Goal: Information Seeking & Learning: Learn about a topic

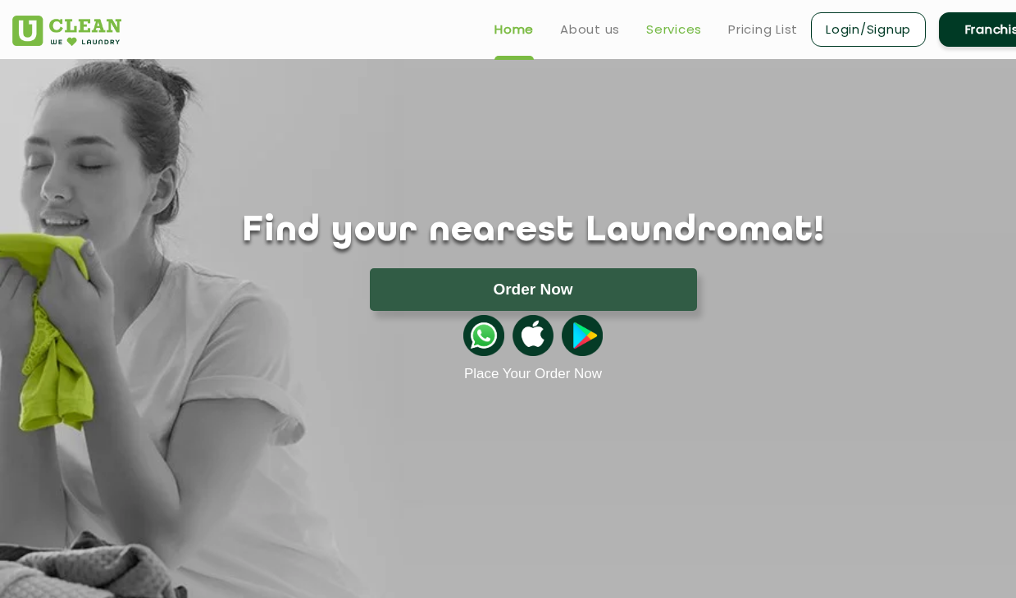
click at [646, 35] on link "Services" at bounding box center [674, 30] width 56 height 20
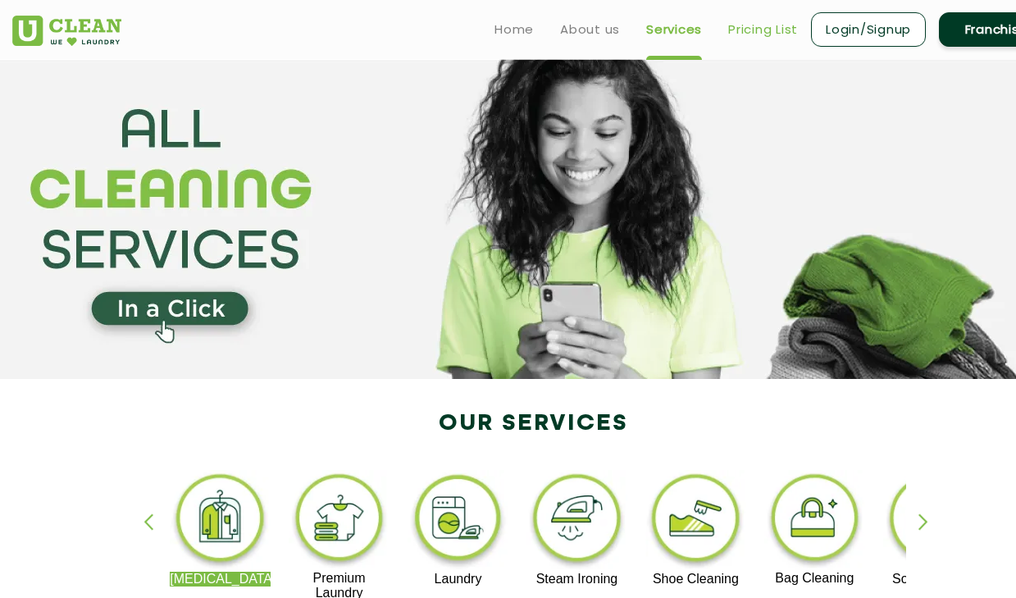
click at [765, 29] on link "Pricing List" at bounding box center [763, 30] width 70 height 20
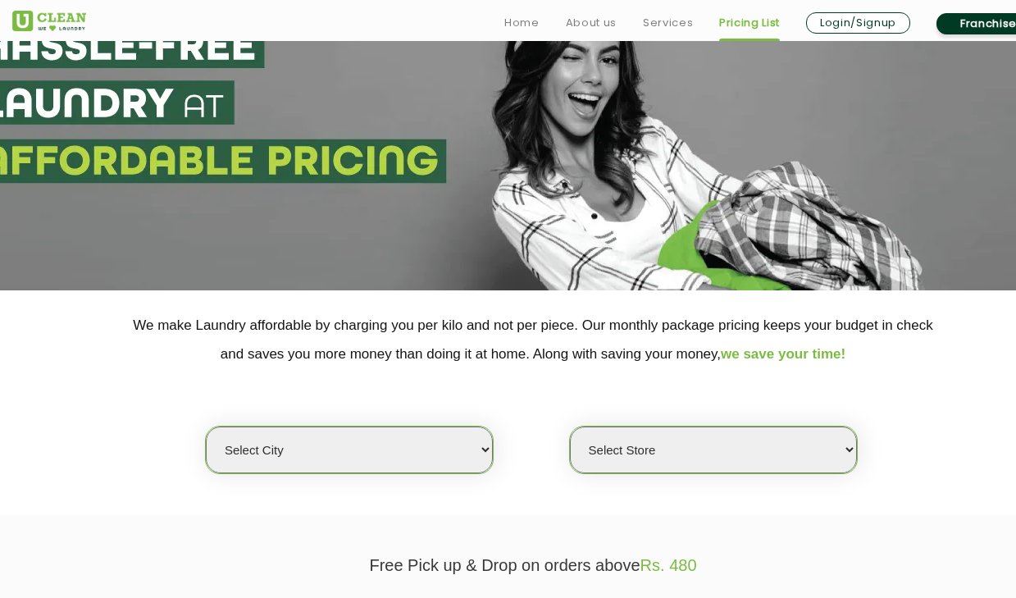
scroll to position [306, 0]
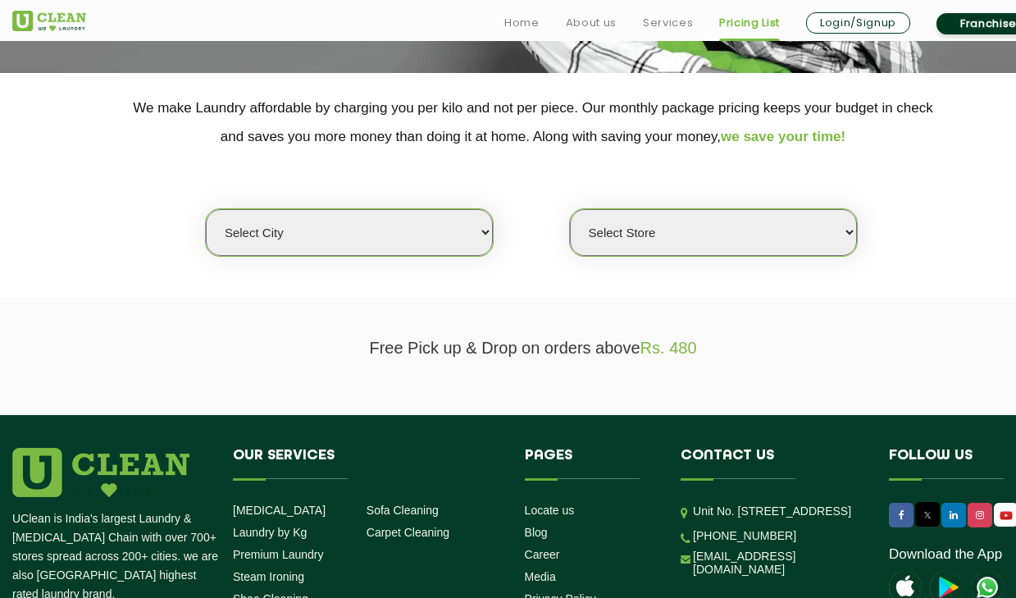
click at [378, 233] on select "Select city [GEOGRAPHIC_DATA] [GEOGRAPHIC_DATA] [GEOGRAPHIC_DATA] [GEOGRAPHIC_D…" at bounding box center [349, 232] width 287 height 47
select select "12"
click at [206, 209] on select "Select city [GEOGRAPHIC_DATA] [GEOGRAPHIC_DATA] [GEOGRAPHIC_DATA] [GEOGRAPHIC_D…" at bounding box center [349, 232] width 287 height 47
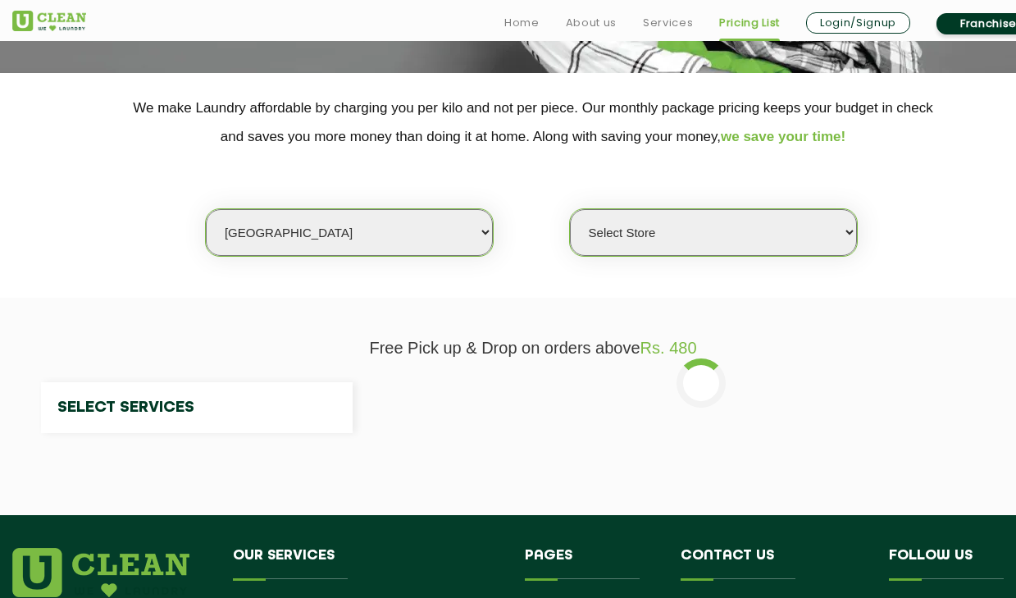
select select "0"
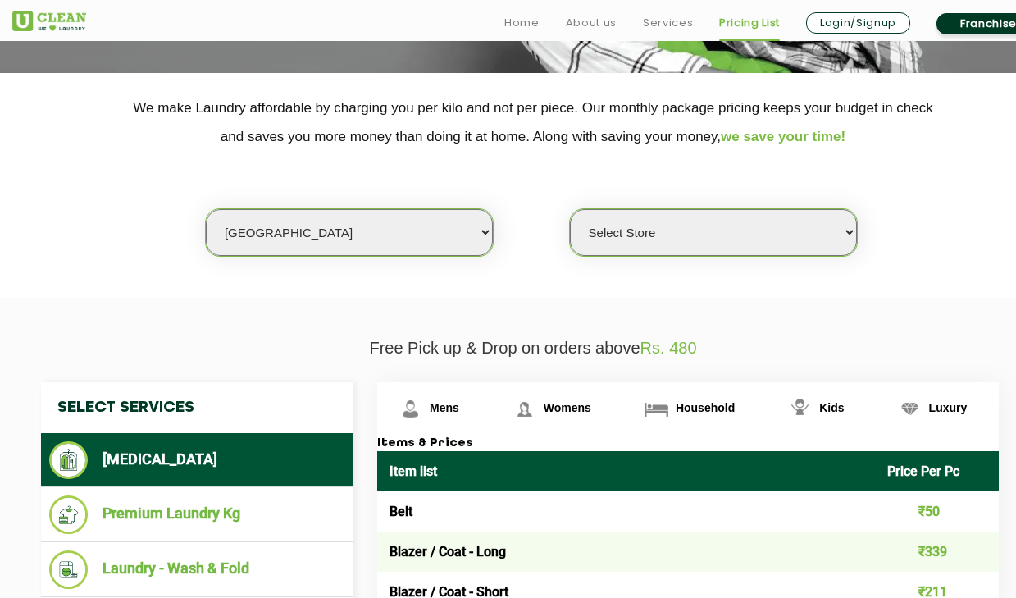
click at [608, 226] on select "Select Store UClean Shivranjani" at bounding box center [713, 232] width 287 height 47
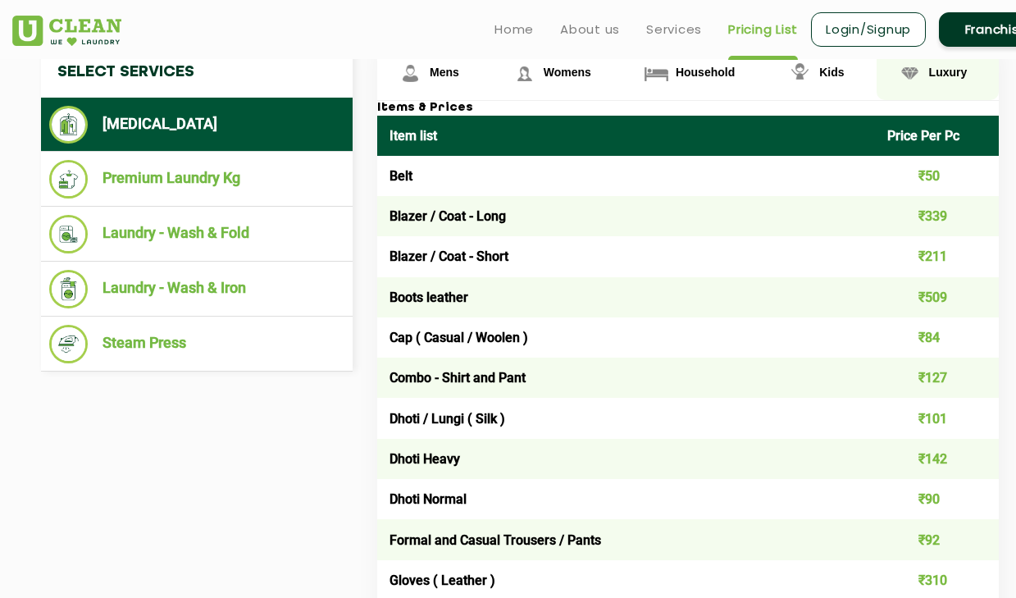
scroll to position [526, 0]
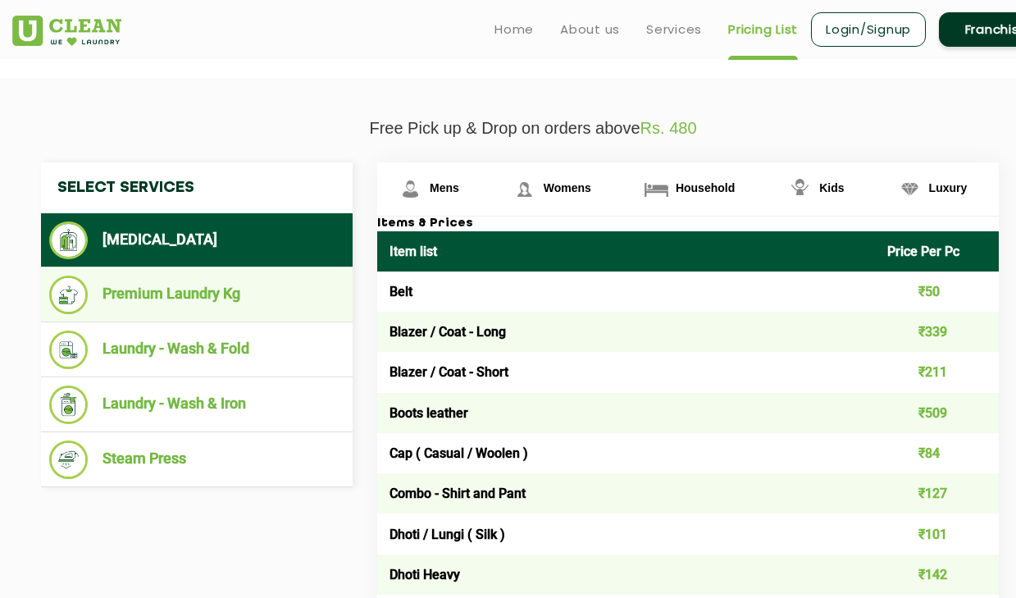
click at [167, 296] on li "Premium Laundry Kg" at bounding box center [196, 295] width 295 height 39
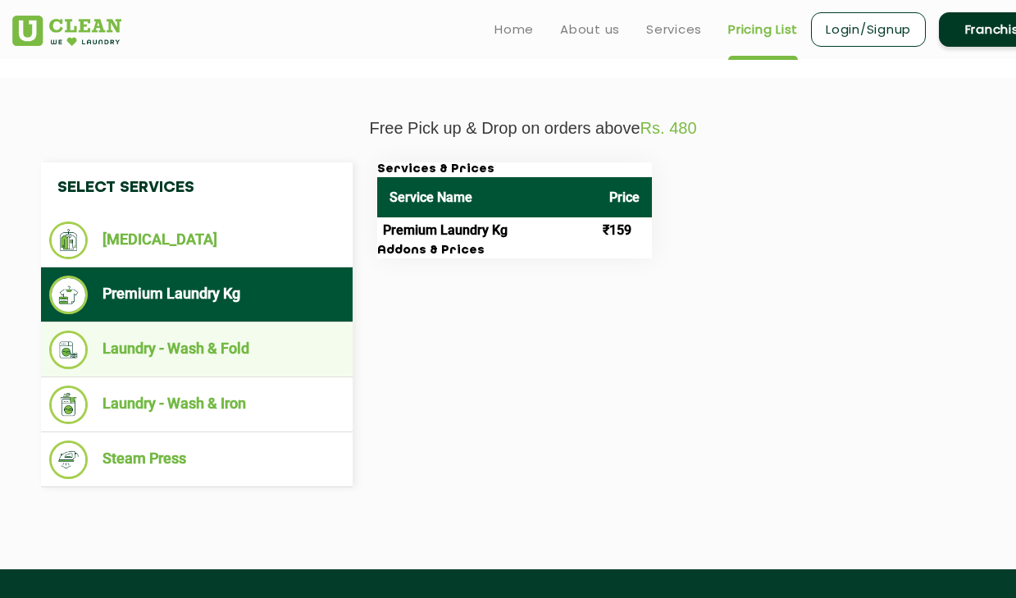
click at [154, 343] on li "Laundry - Wash & Fold" at bounding box center [196, 350] width 295 height 39
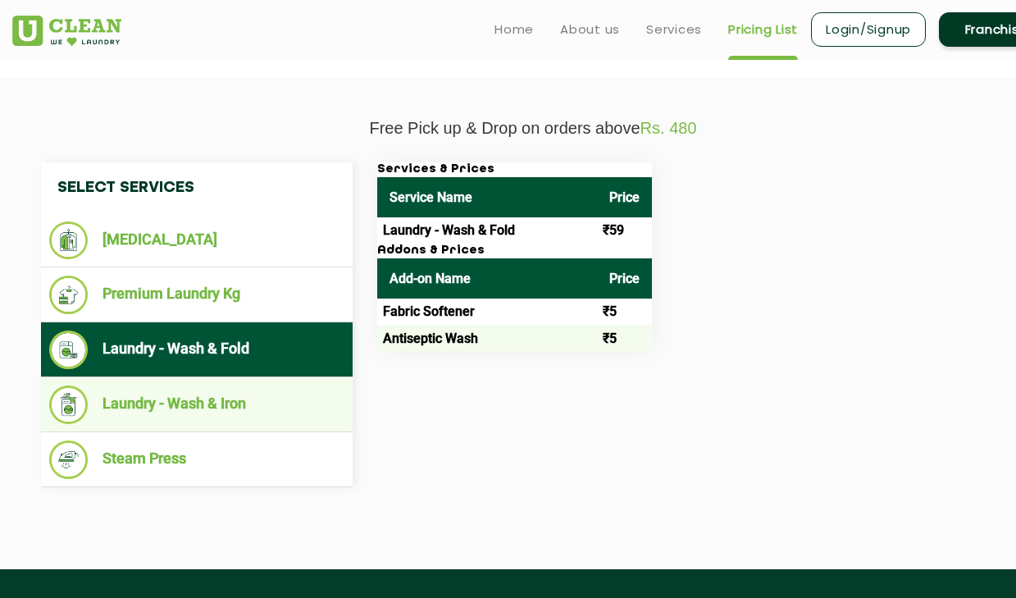
click at [125, 409] on li "Laundry - Wash & Iron" at bounding box center [196, 405] width 295 height 39
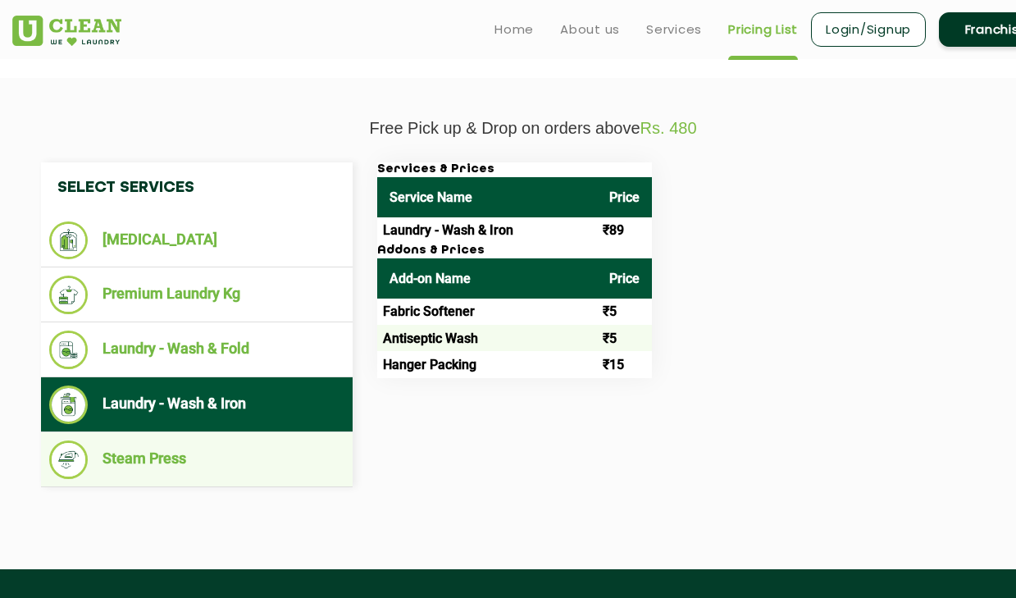
click at [132, 451] on li "Steam Press" at bounding box center [196, 459] width 295 height 39
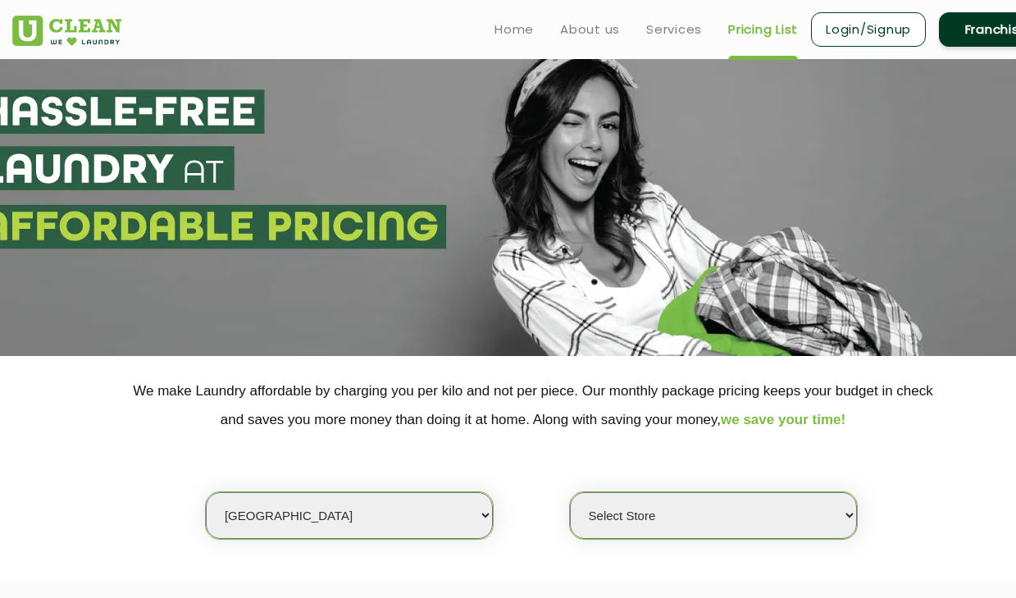
scroll to position [0, 0]
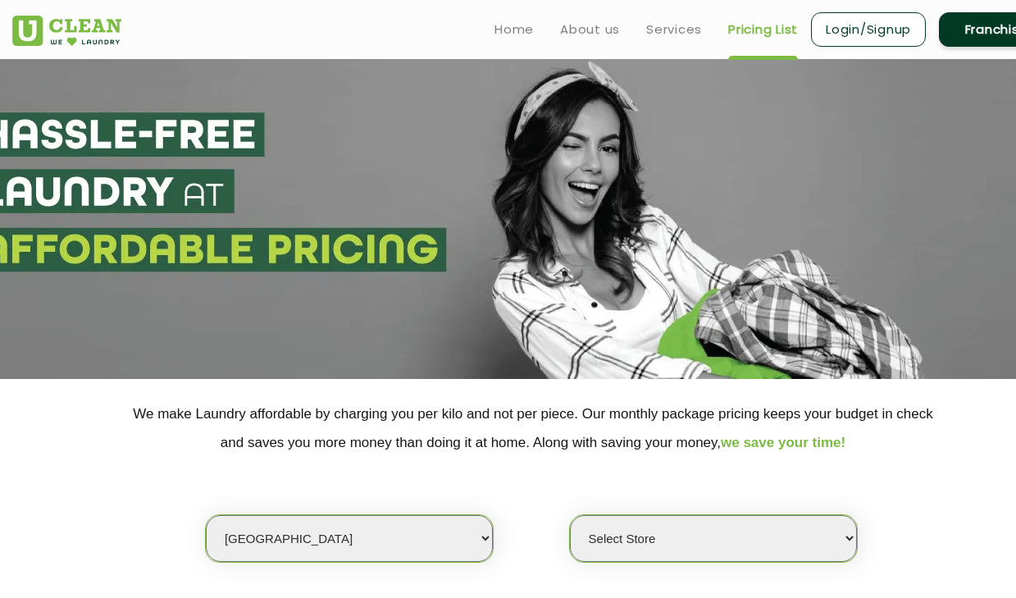
click at [38, 21] on img at bounding box center [66, 31] width 109 height 30
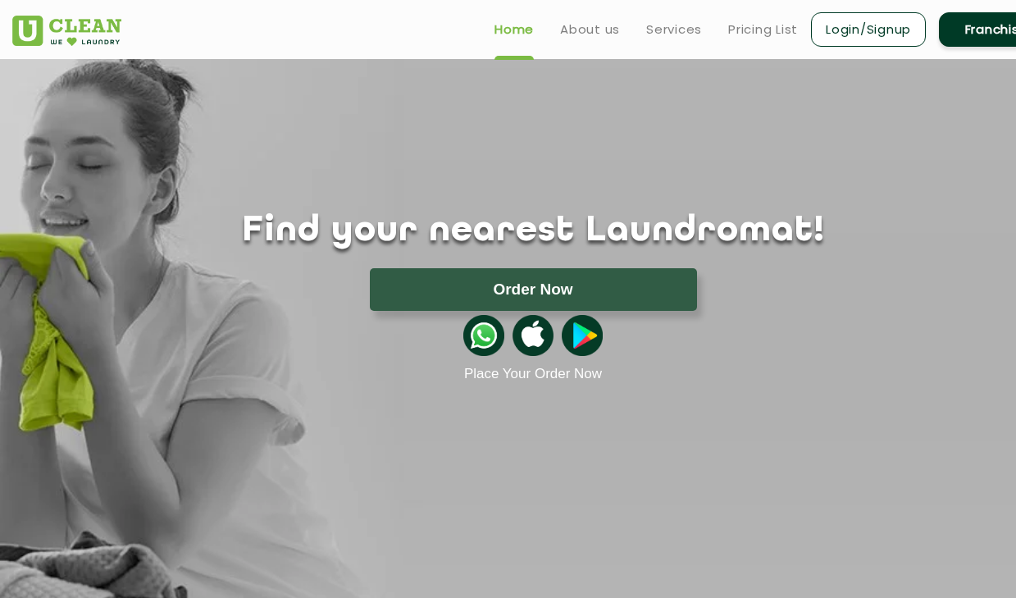
click at [970, 23] on link "Franchise" at bounding box center [996, 29] width 115 height 34
